Goal: Information Seeking & Learning: Learn about a topic

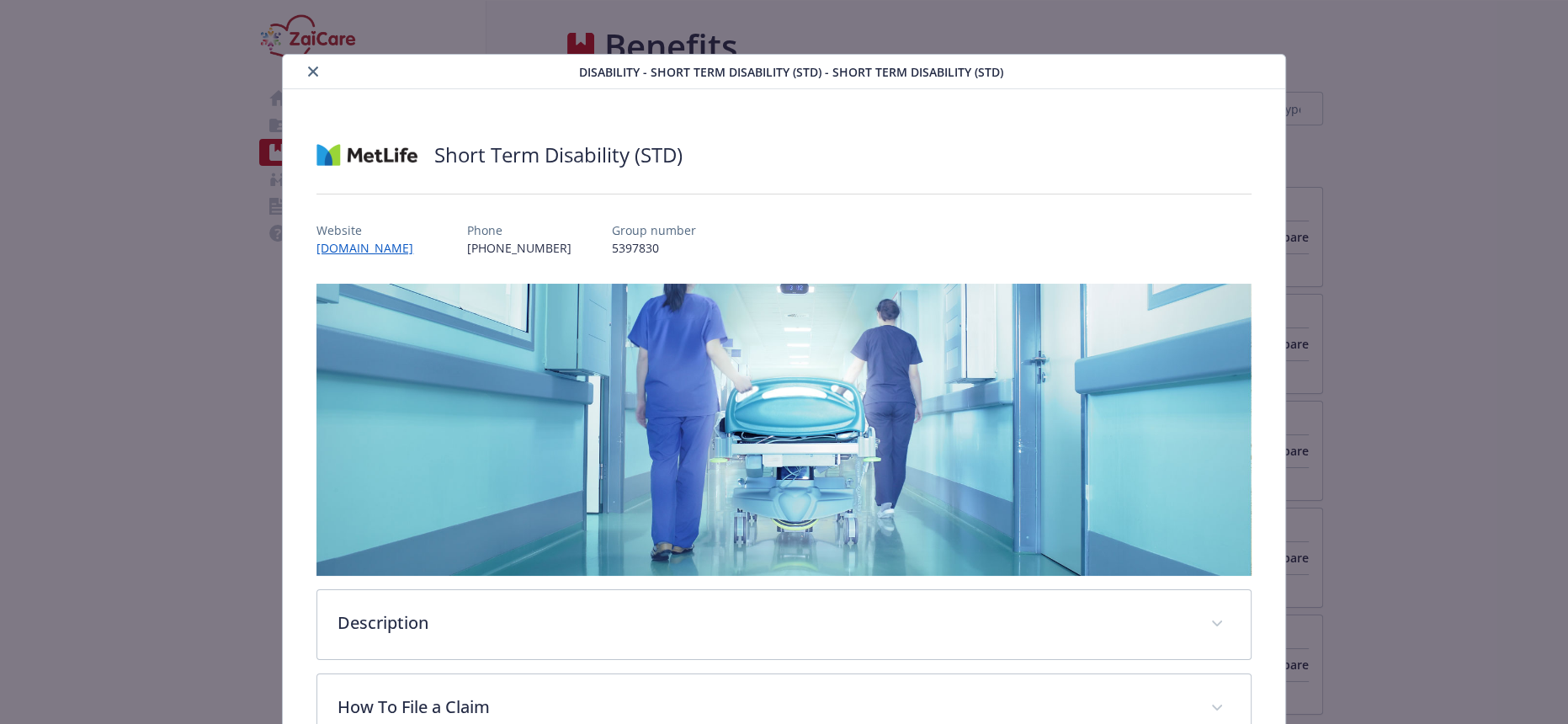
scroll to position [304, 0]
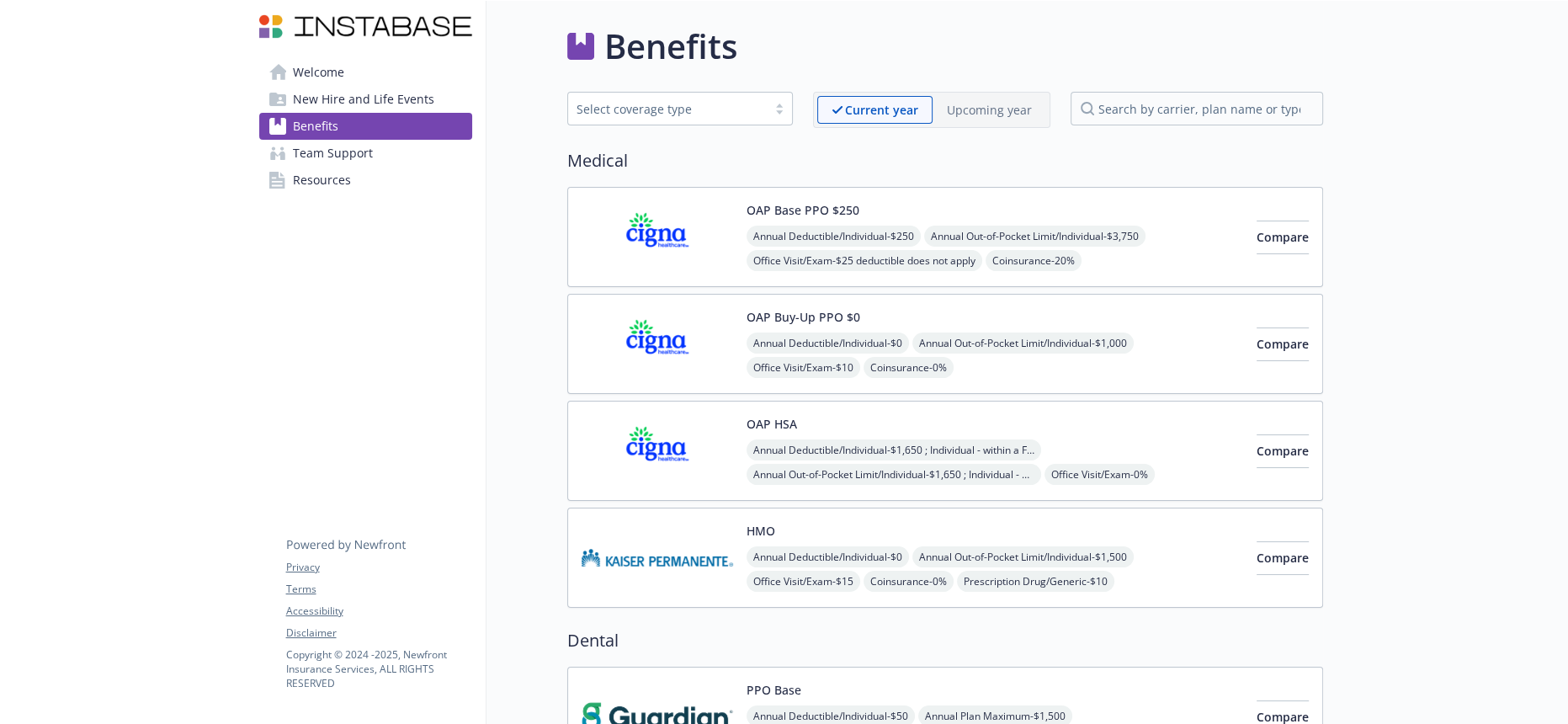
scroll to position [187, 0]
